Goal: Check status: Check status

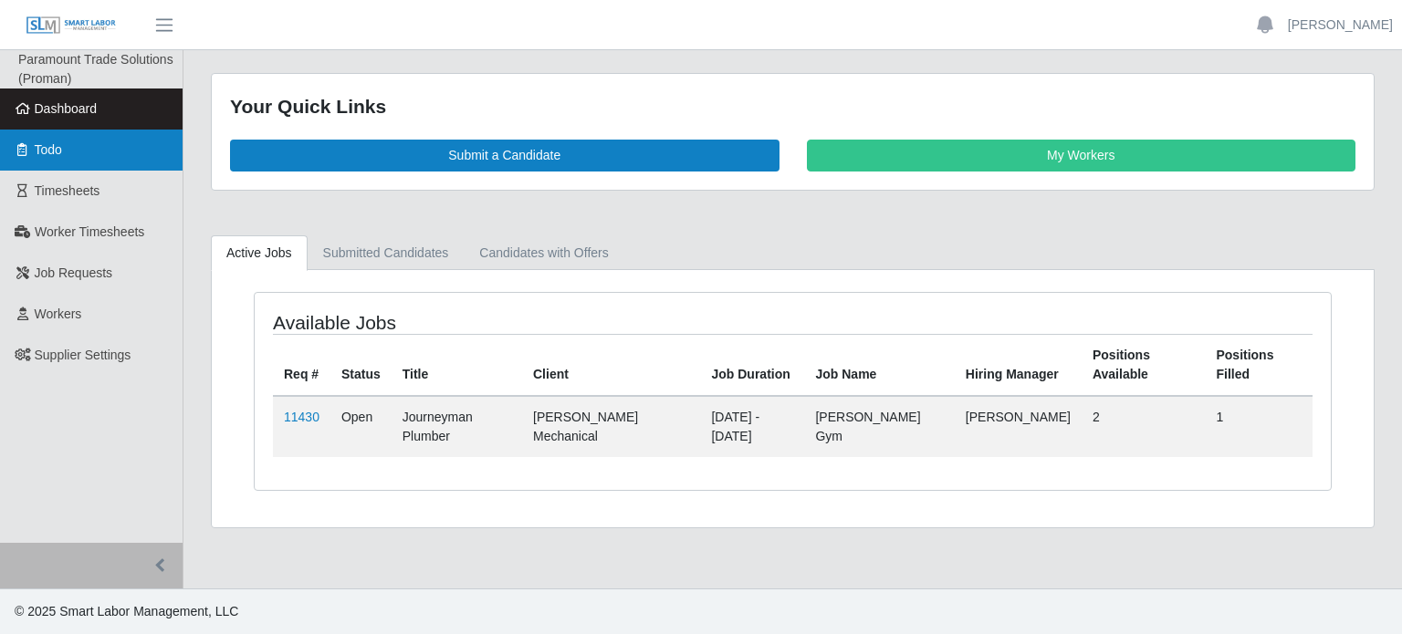
click at [79, 155] on link "Todo" at bounding box center [91, 150] width 182 height 41
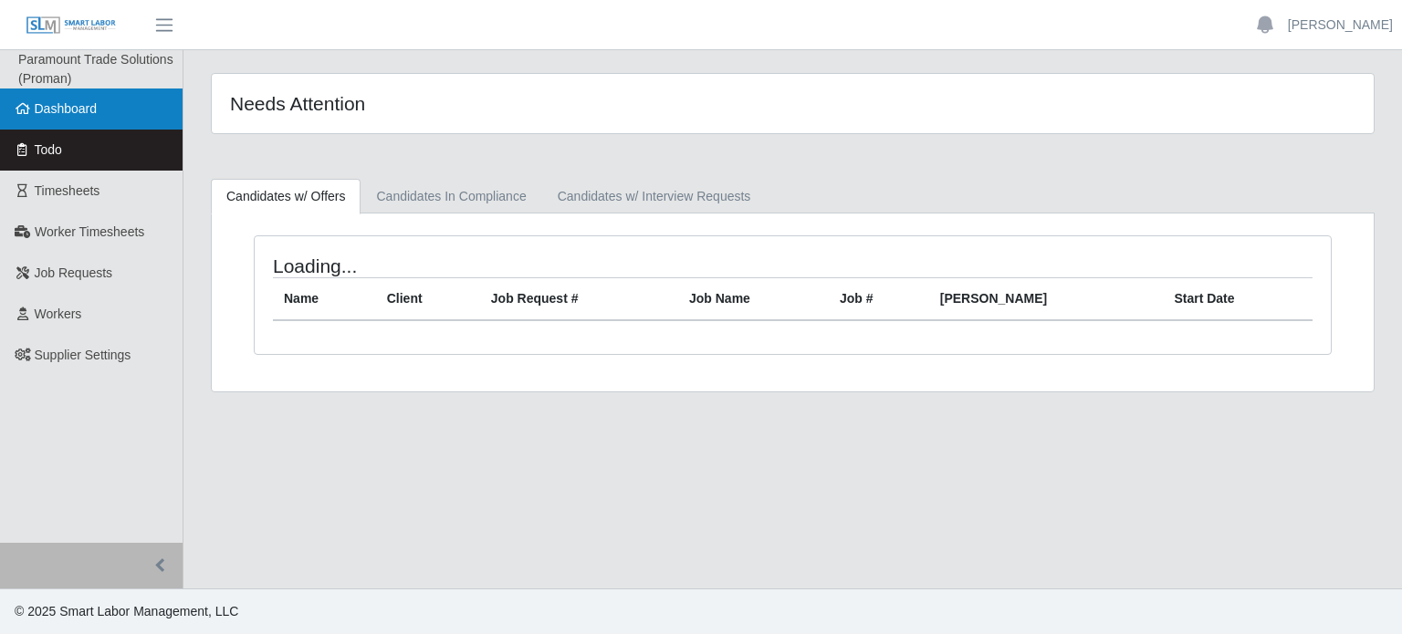
click at [73, 102] on span "Dashboard" at bounding box center [66, 108] width 63 height 15
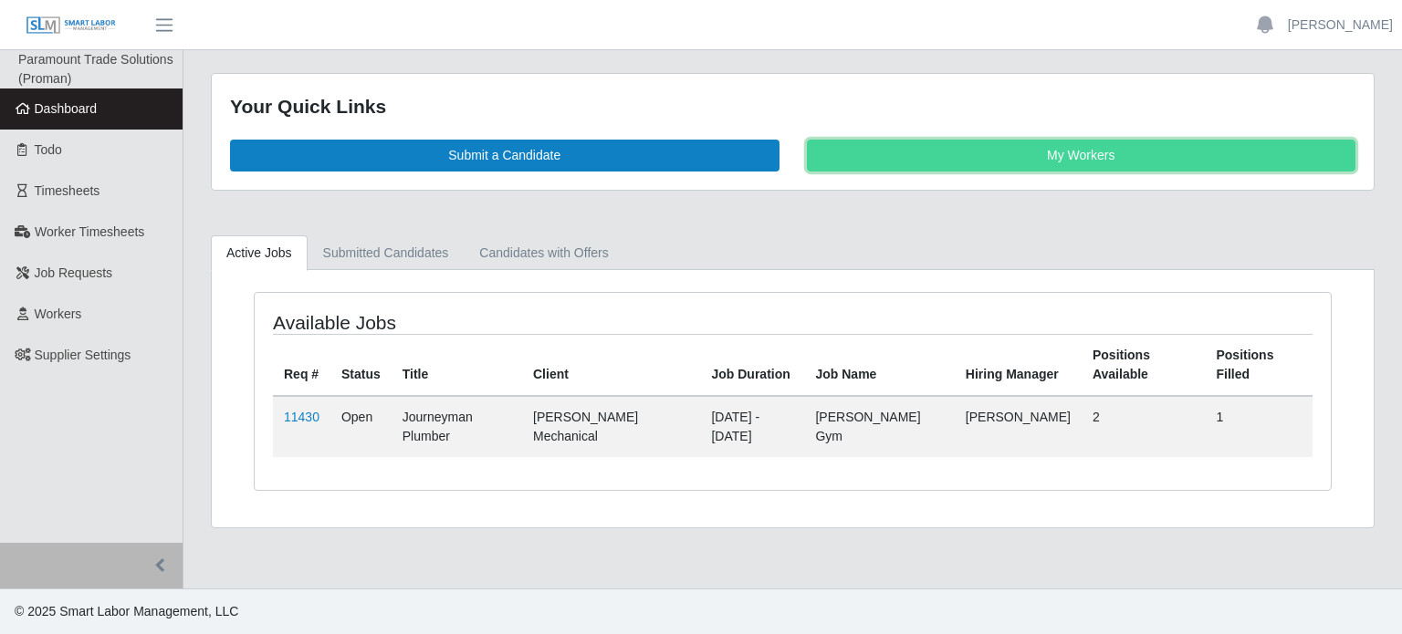
click at [968, 170] on link "My Workers" at bounding box center [1081, 156] width 549 height 32
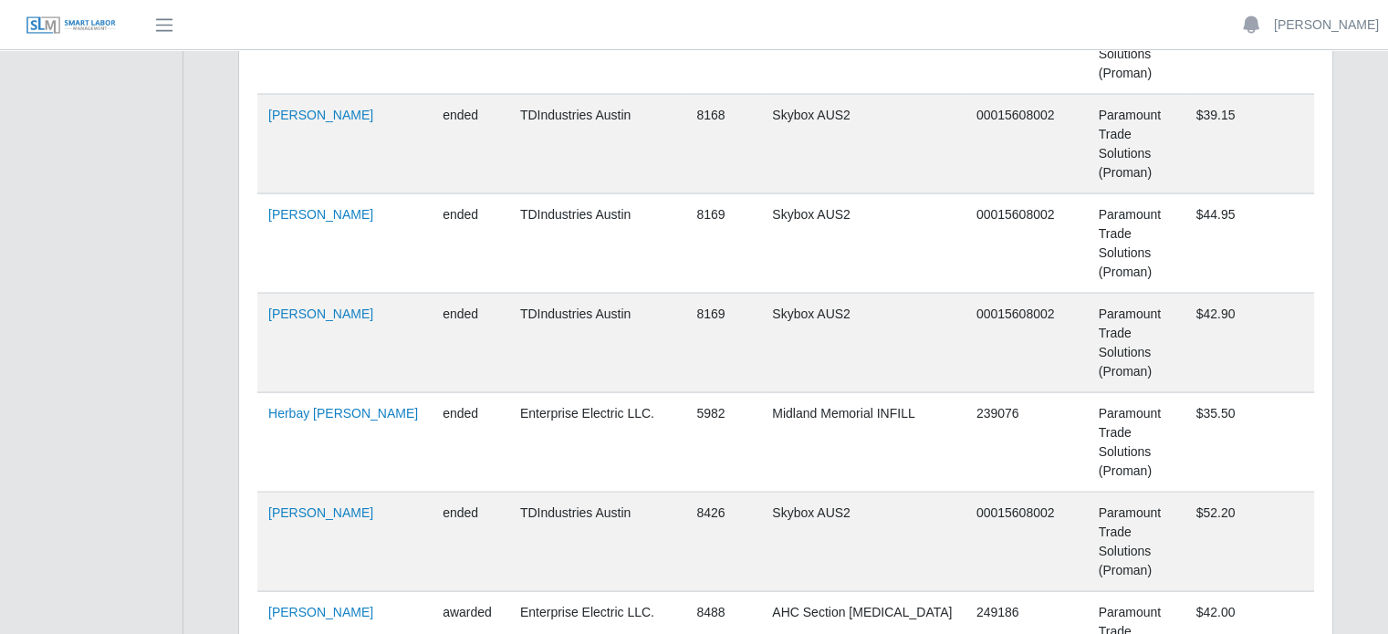
scroll to position [58534, 0]
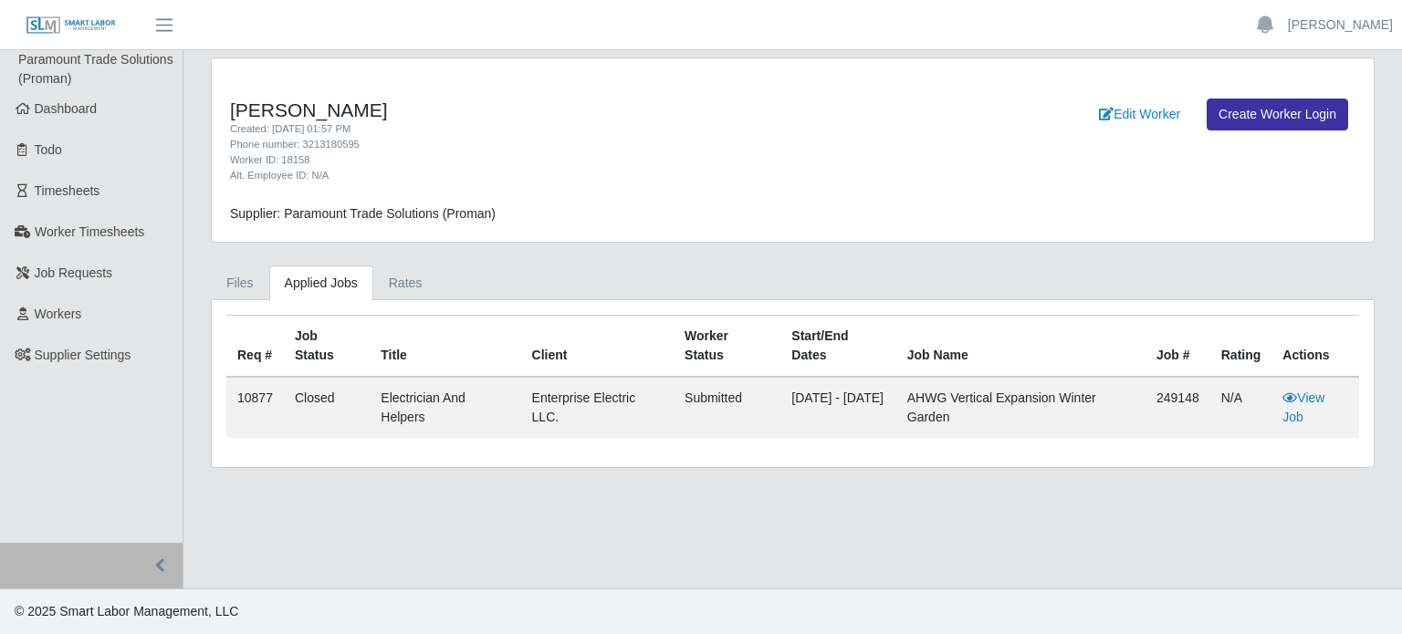
click at [1304, 408] on td "View Job" at bounding box center [1315, 407] width 88 height 61
click at [1300, 392] on link "View Job" at bounding box center [1303, 408] width 42 height 34
